Goal: Information Seeking & Learning: Learn about a topic

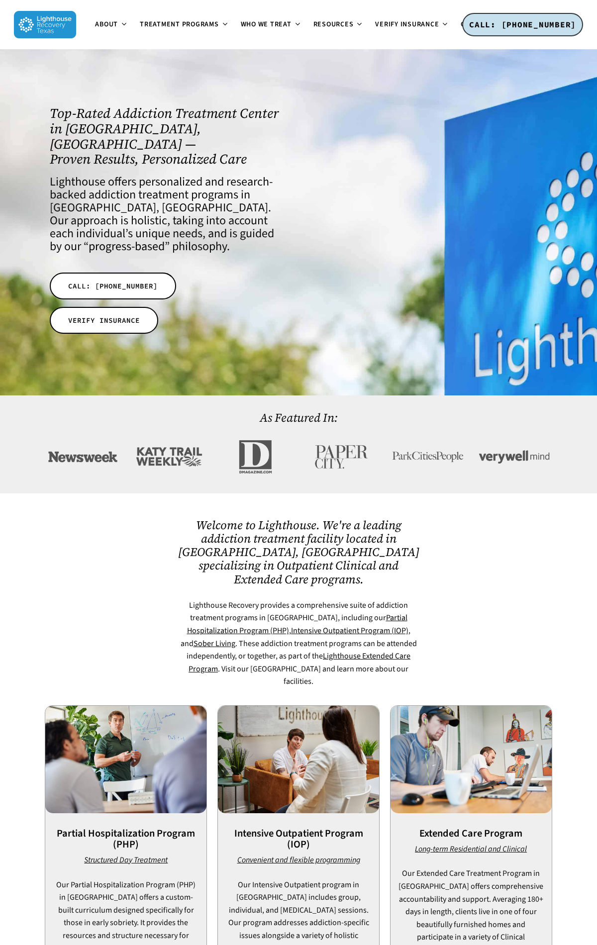
scroll to position [3524, 0]
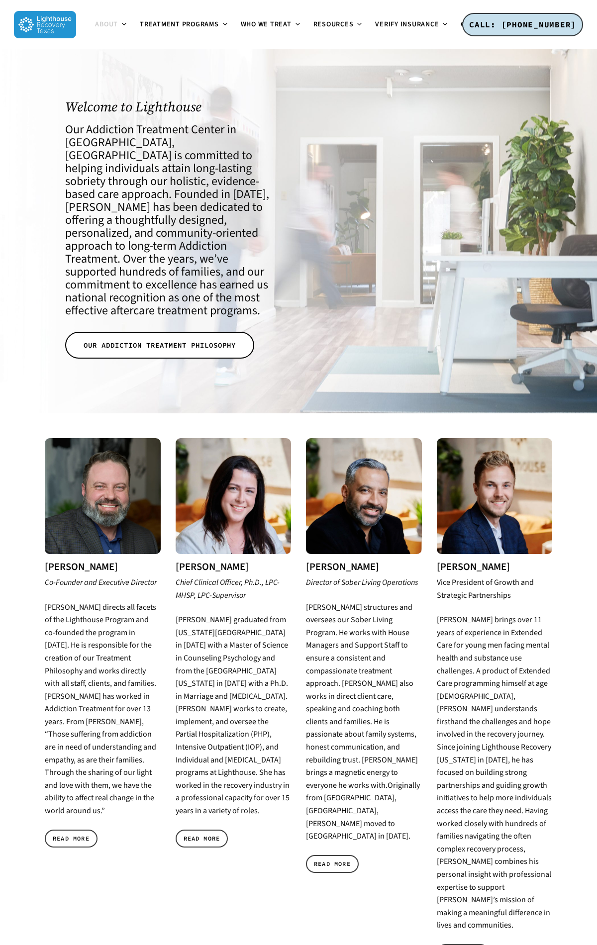
scroll to position [1548, 0]
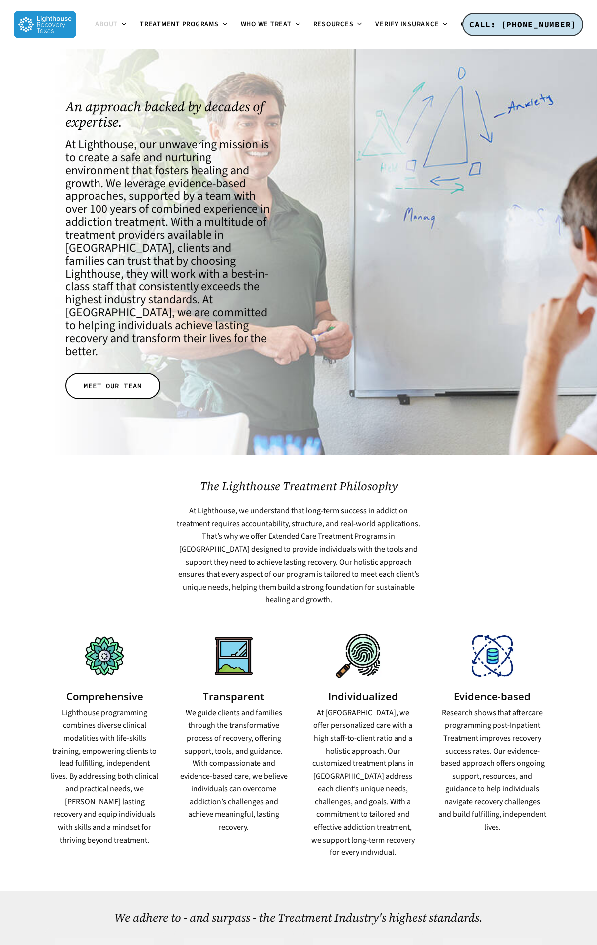
scroll to position [2342, 0]
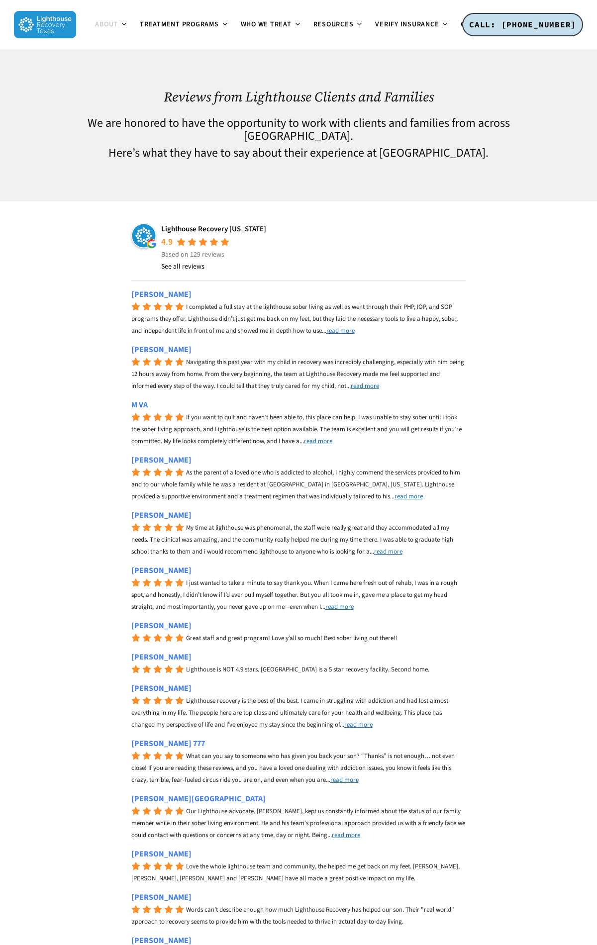
scroll to position [1166, 0]
